Goal: Find specific page/section: Find specific page/section

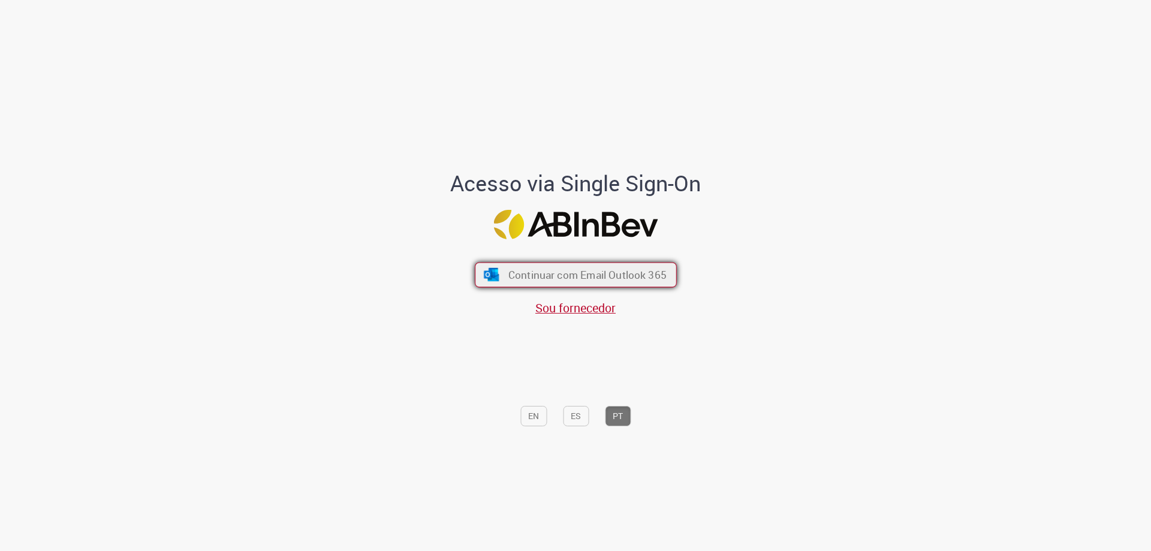
click at [607, 274] on span "Continuar com Email Outlook 365" at bounding box center [587, 275] width 158 height 14
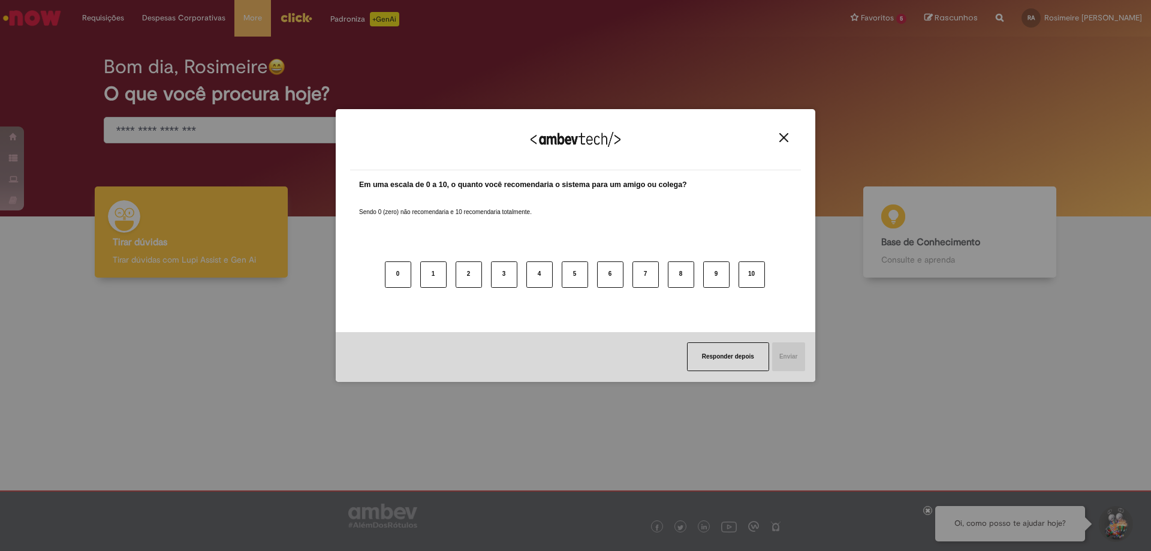
click at [784, 132] on div "Agradecemos seu feedback!" at bounding box center [575, 147] width 451 height 47
click at [785, 143] on button "Close" at bounding box center [784, 137] width 16 height 10
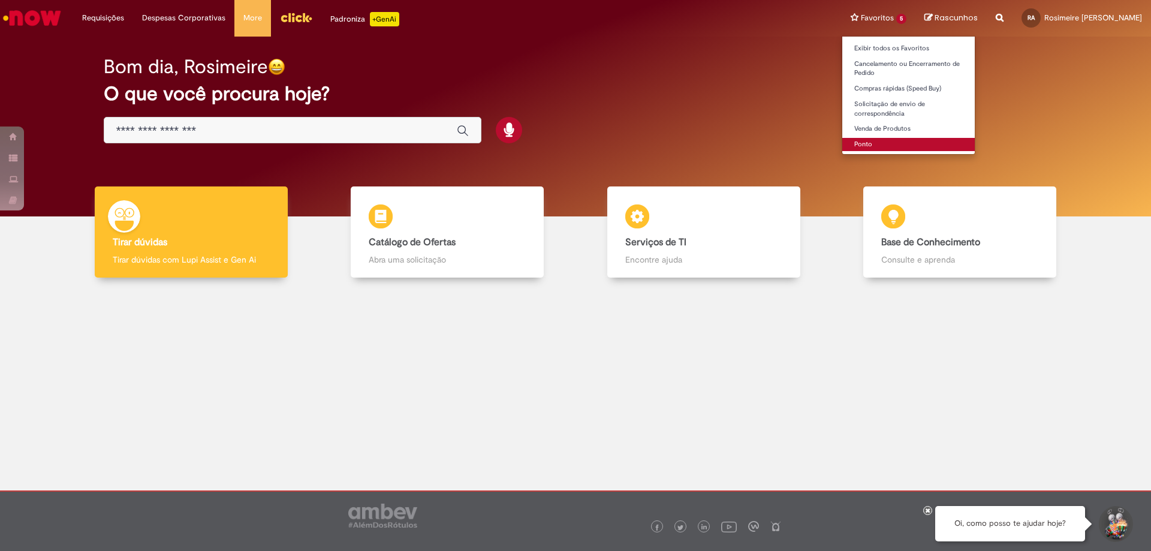
click at [867, 141] on link "Ponto" at bounding box center [908, 144] width 132 height 13
